Goal: Find specific page/section: Find specific page/section

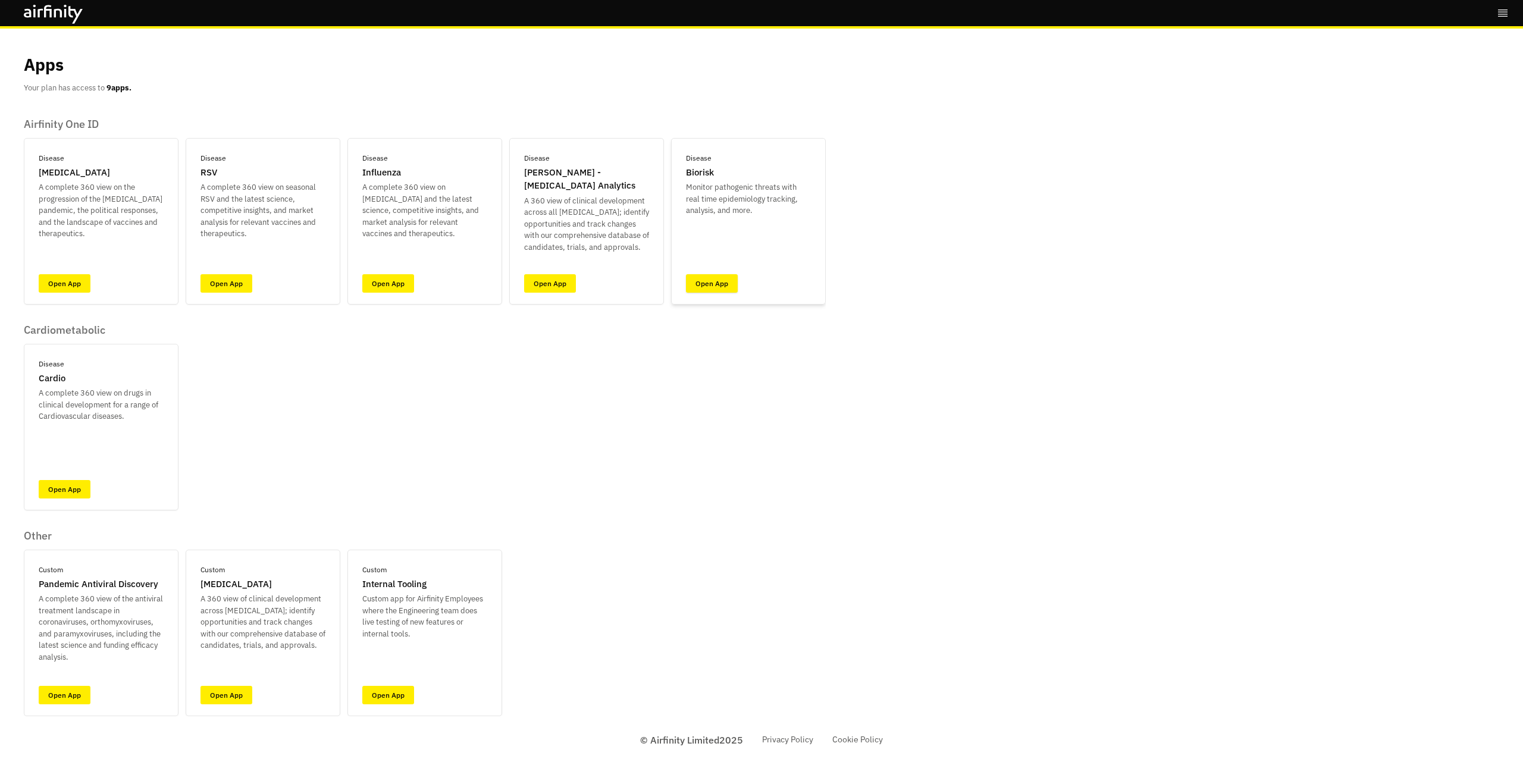
click at [703, 292] on link "Open App" at bounding box center [712, 283] width 52 height 19
click at [536, 285] on link "Open App" at bounding box center [550, 283] width 52 height 19
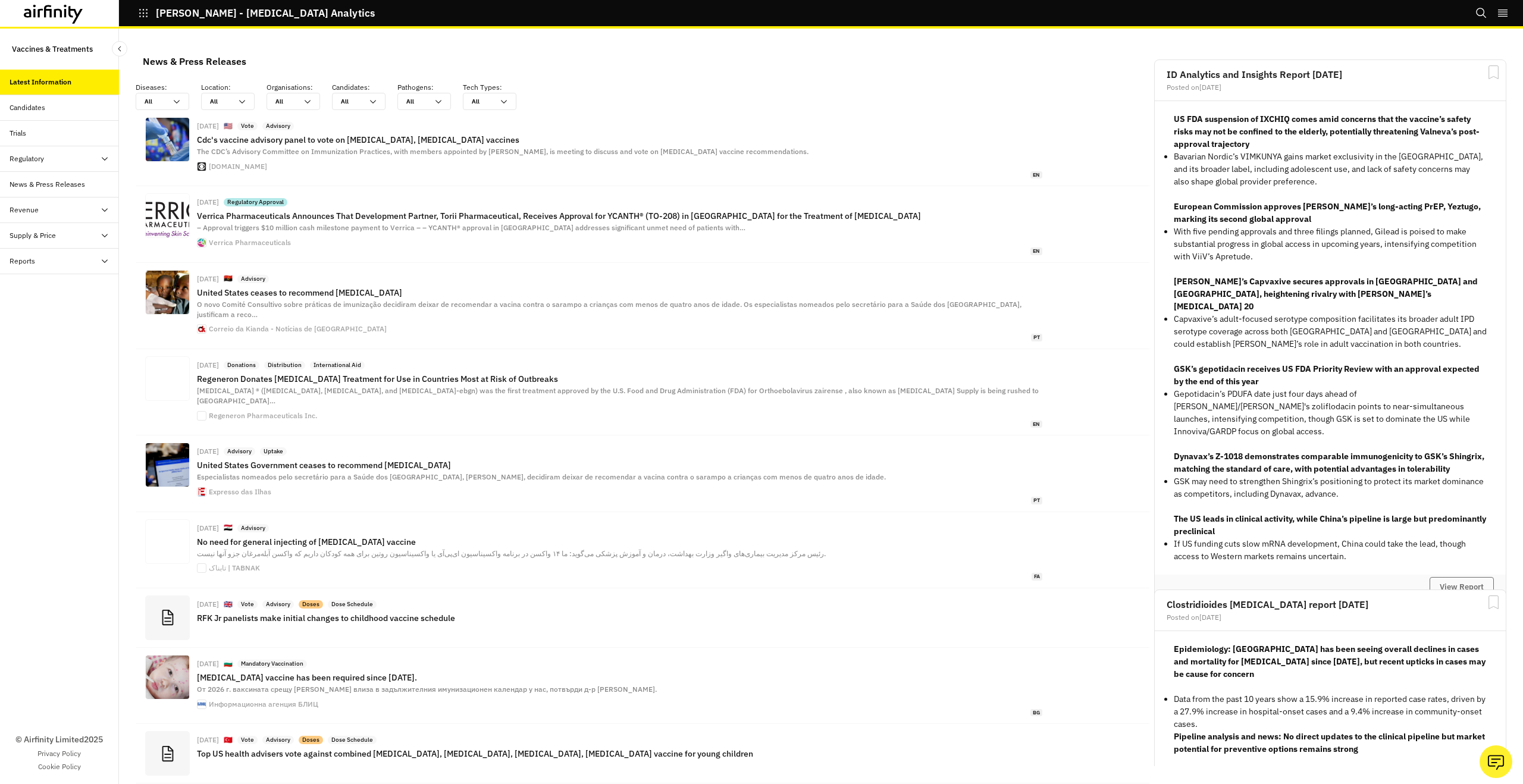
scroll to position [878, 357]
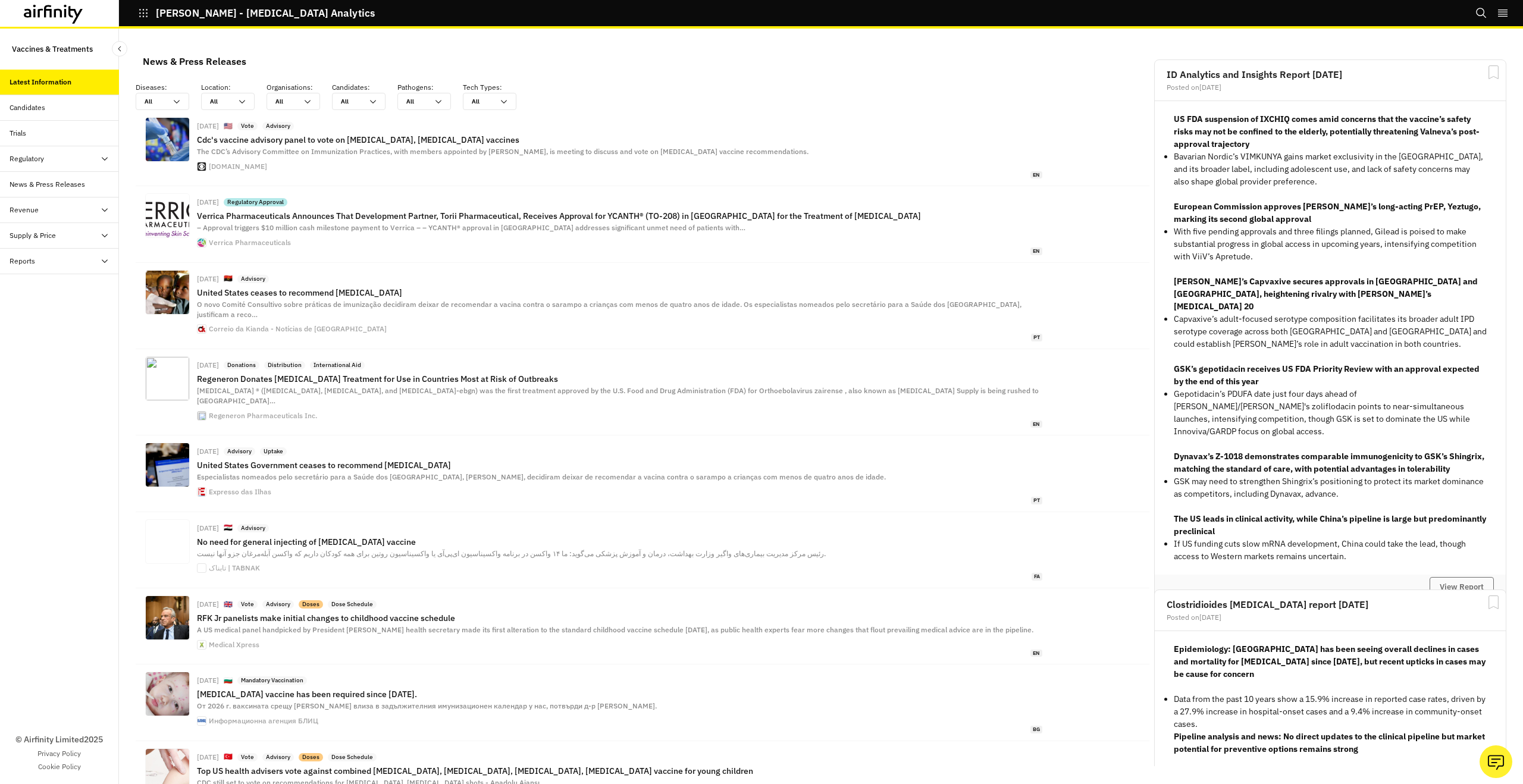
click at [65, 234] on div "Supply & Price" at bounding box center [65, 236] width 110 height 11
click at [65, 254] on div "Table" at bounding box center [59, 261] width 119 height 26
